Goal: Find specific page/section: Find specific page/section

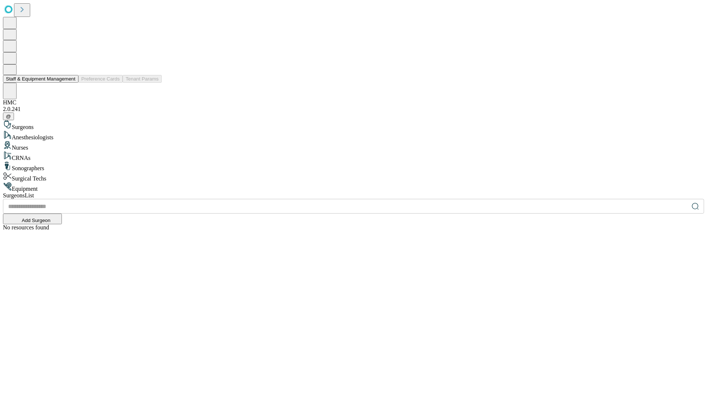
click at [70, 83] on button "Staff & Equipment Management" at bounding box center [40, 79] width 75 height 8
